Goal: Check status: Check status

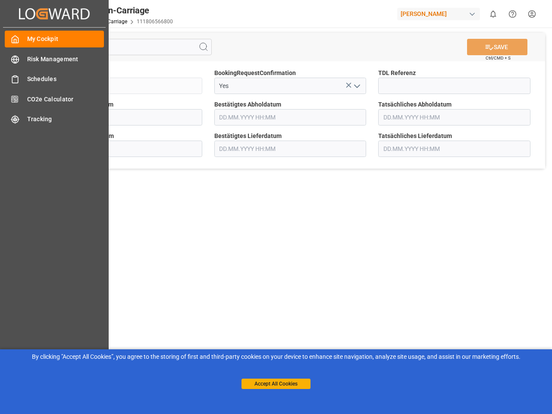
click at [276, 207] on main "SAVE Ctrl/CMD + S Sendung QKA25-010652 BookingRequestConfirmation Yes TDL Refer…" at bounding box center [290, 218] width 520 height 381
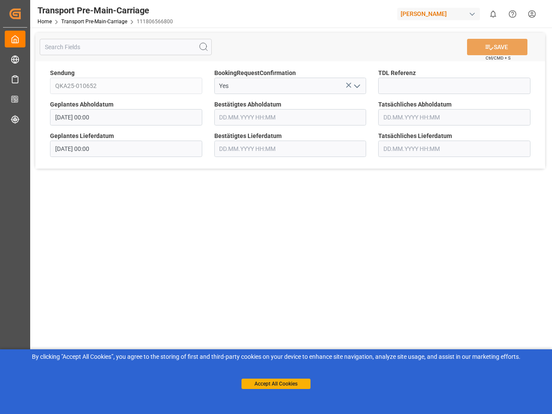
click at [54, 13] on div "Transport Pre-Main-Carriage" at bounding box center [104, 10] width 135 height 13
click at [440, 14] on div "[PERSON_NAME]" at bounding box center [438, 14] width 83 height 12
click at [493, 14] on html "Created by potrace 1.15, written by [PERSON_NAME] [DATE]-[DATE] Created by potr…" at bounding box center [276, 207] width 552 height 414
click at [512, 14] on icon "Help Center" at bounding box center [512, 13] width 9 height 9
click at [203, 47] on icon at bounding box center [203, 47] width 10 height 10
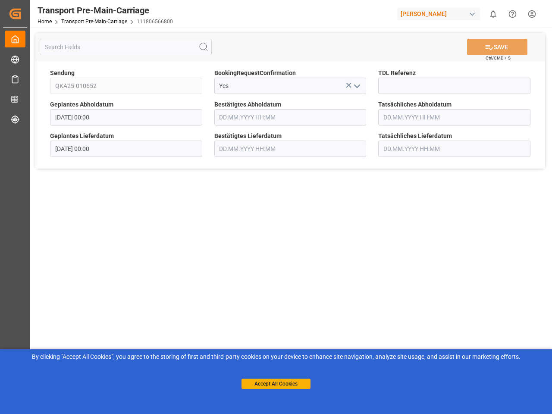
click at [348, 85] on icon at bounding box center [348, 85] width 5 height 5
click at [356, 86] on icon "open menu" at bounding box center [357, 86] width 10 height 10
click at [276, 384] on button "Accept All Cookies" at bounding box center [275, 383] width 69 height 10
